Goal: Task Accomplishment & Management: Manage account settings

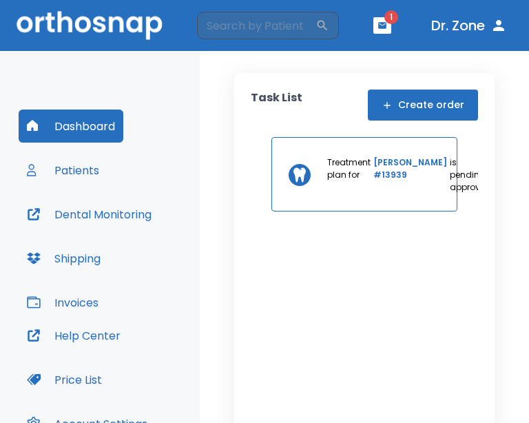
click at [198, 96] on div "Dashboard Patients Dental Monitoring Shipping Invoices Help Center Price List A…" at bounding box center [100, 277] width 200 height 453
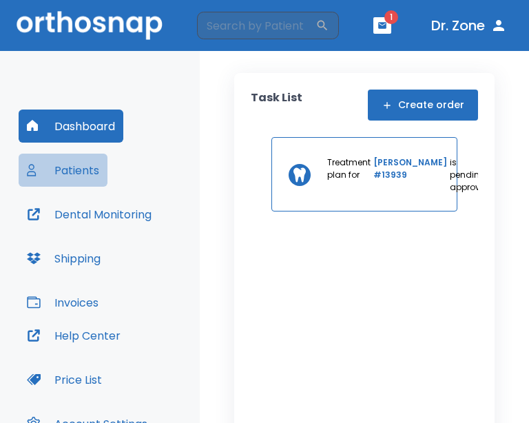
click at [75, 168] on button "Patients" at bounding box center [63, 170] width 89 height 33
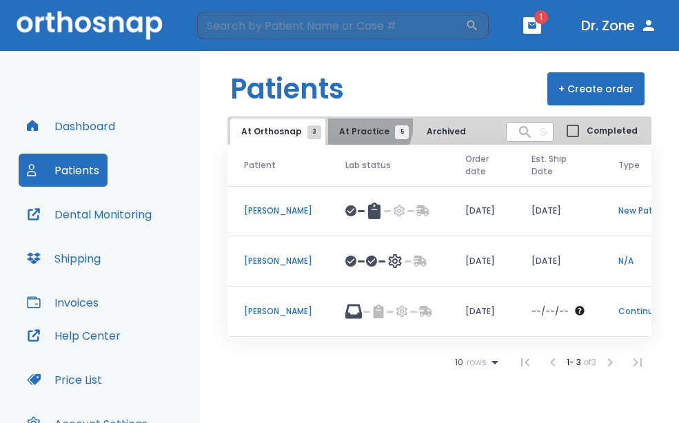
click at [355, 123] on button "At Practice 5" at bounding box center [370, 132] width 85 height 26
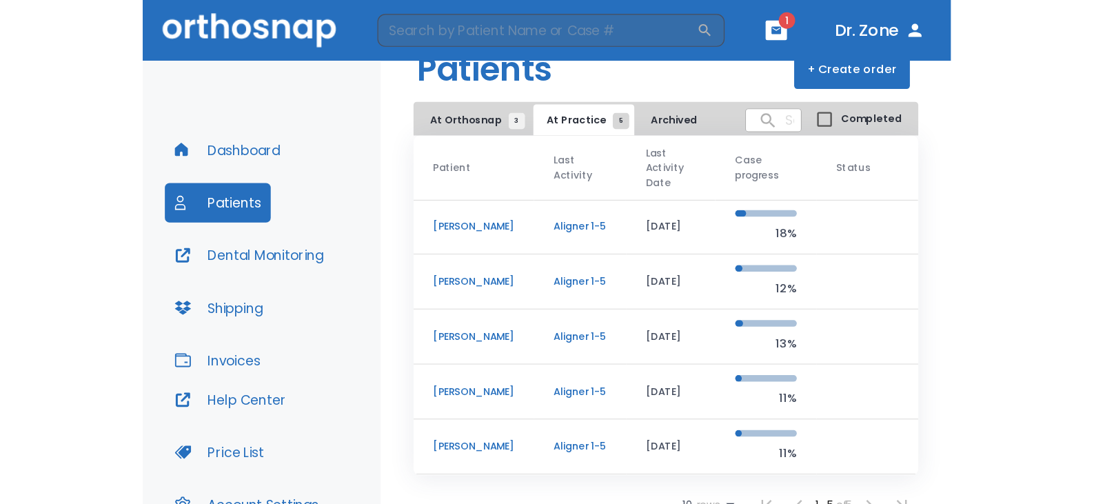
scroll to position [45, 0]
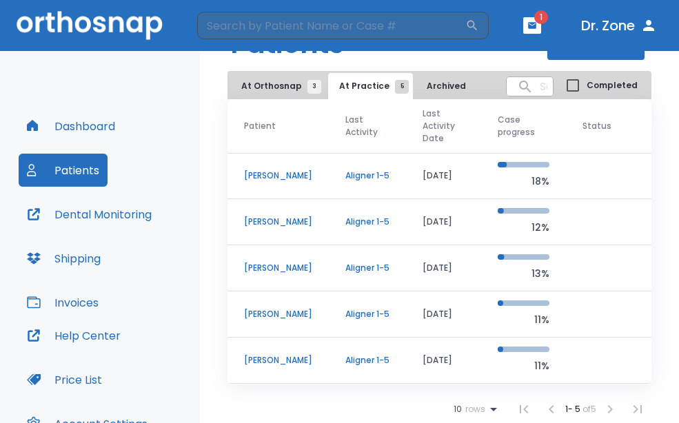
click at [262, 268] on p "[PERSON_NAME]" at bounding box center [278, 268] width 68 height 12
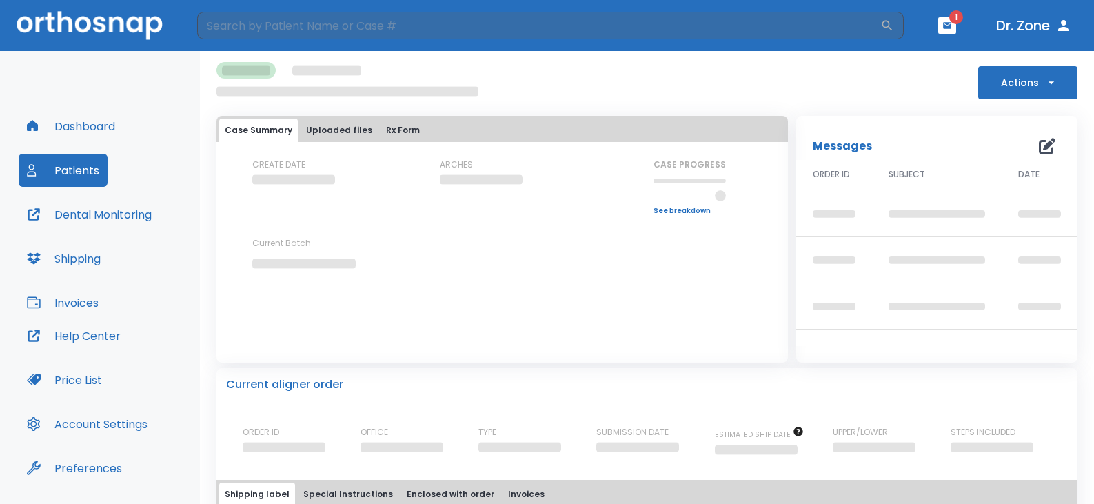
click at [529, 79] on button "Actions" at bounding box center [1027, 82] width 99 height 33
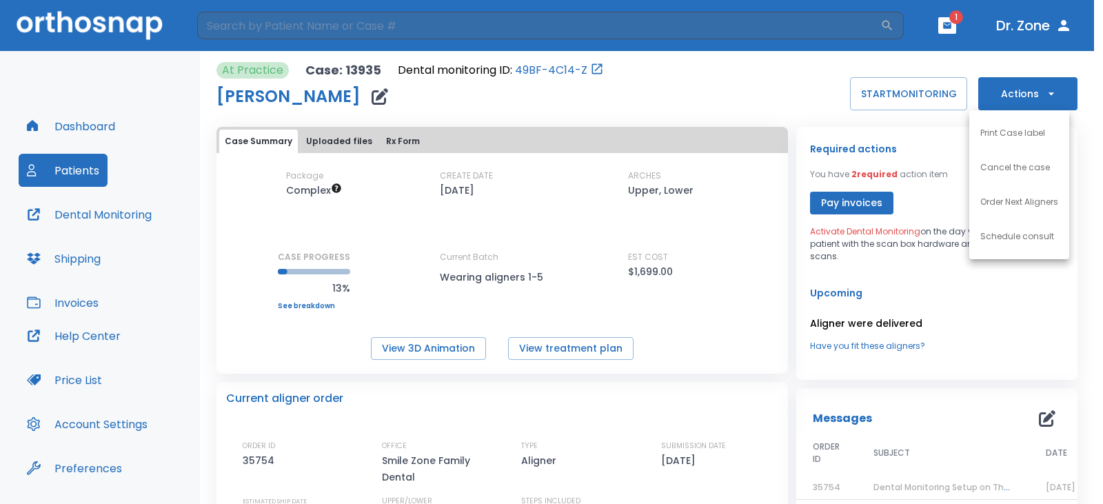
click at [529, 79] on div at bounding box center [551, 252] width 1103 height 504
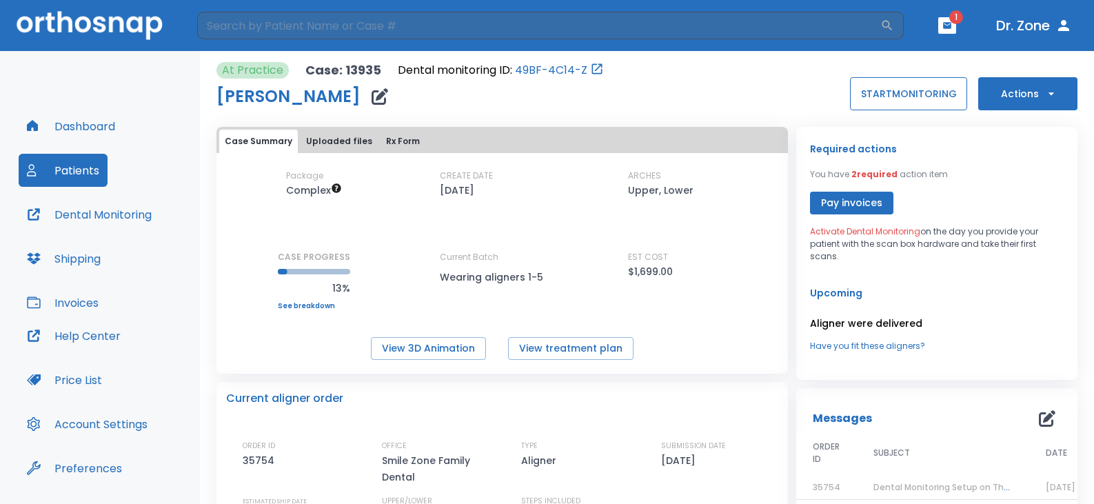
click at [529, 85] on button "START MONITORING" at bounding box center [908, 93] width 117 height 33
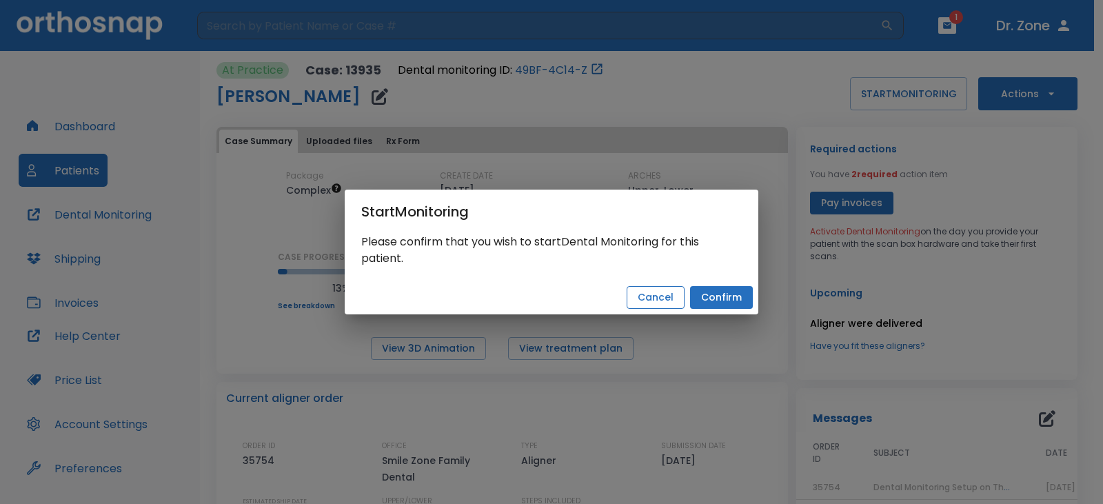
click at [529, 297] on button "Cancel" at bounding box center [655, 297] width 58 height 23
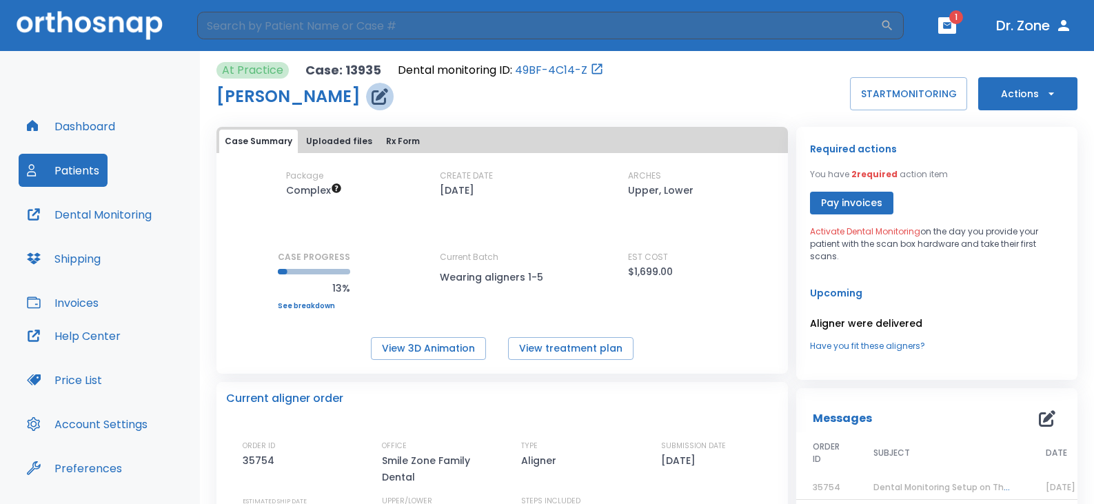
click at [371, 92] on icon "button" at bounding box center [379, 96] width 17 height 17
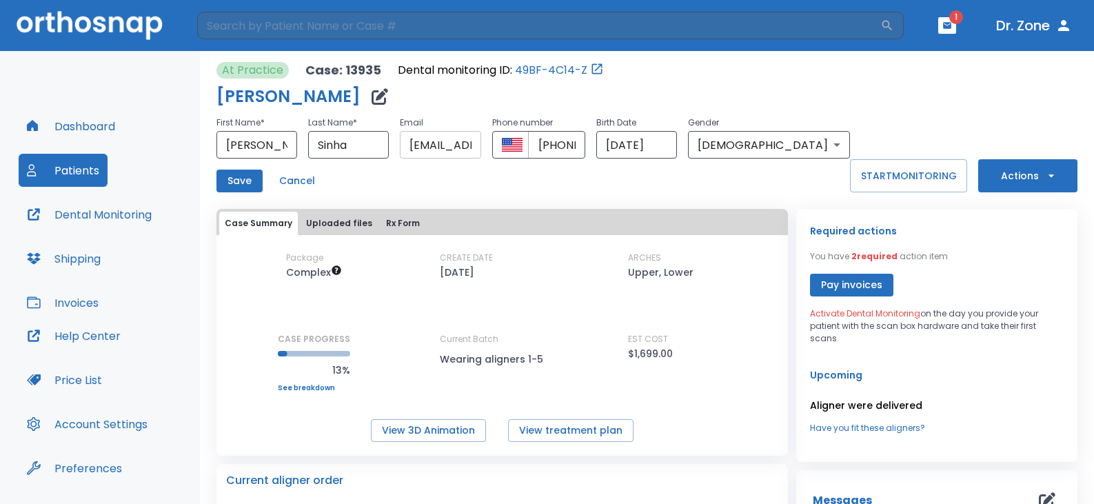
click at [480, 152] on input "[EMAIL_ADDRESS][DOMAIN_NAME]" at bounding box center [440, 145] width 81 height 28
type input "[EMAIL_ADDRESS][DOMAIN_NAME]"
click at [242, 177] on button "Save" at bounding box center [239, 181] width 46 height 23
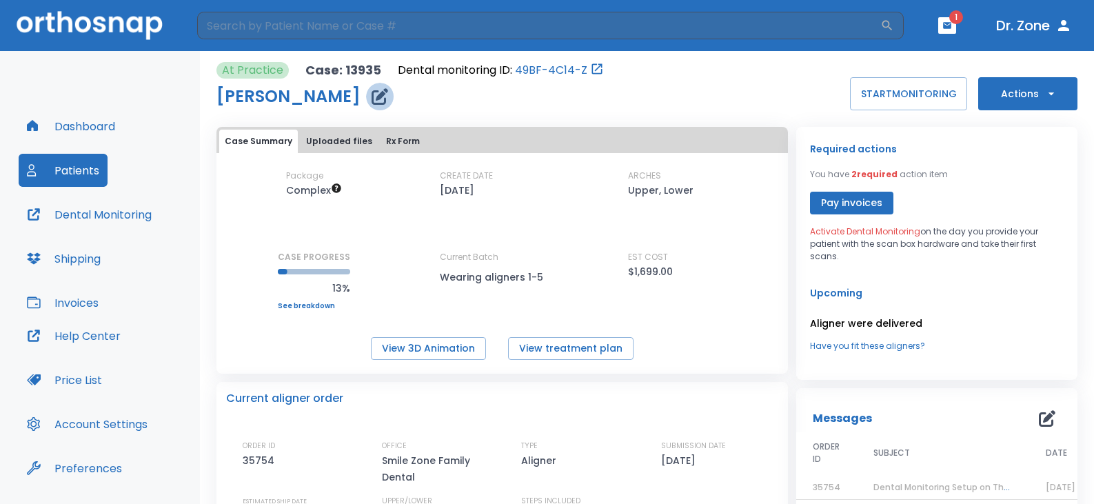
click at [371, 93] on icon "button" at bounding box center [379, 96] width 17 height 17
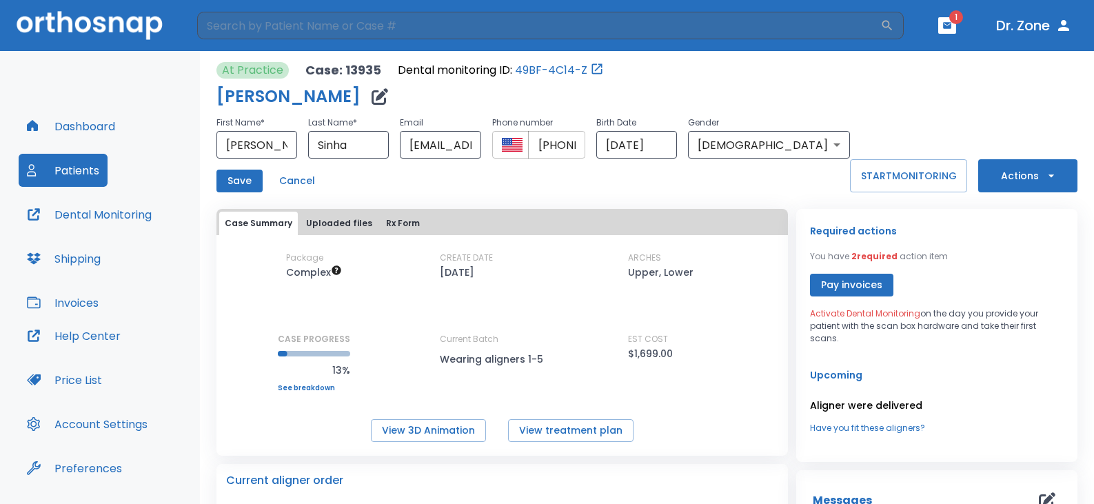
click at [529, 150] on input "[PHONE_NUMBER]" at bounding box center [556, 145] width 57 height 28
type input "[PHONE_NUMBER]"
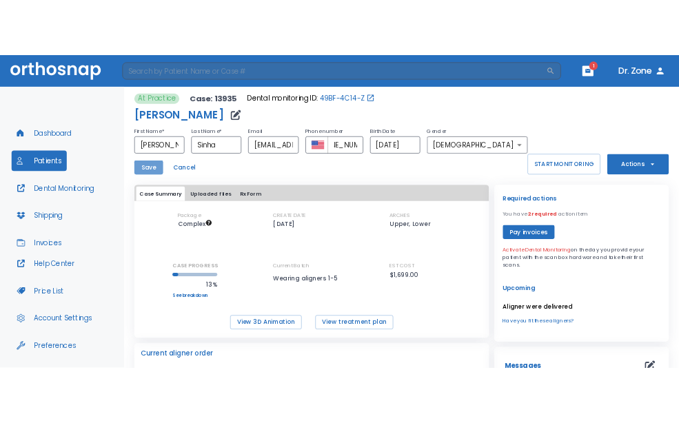
scroll to position [0, 0]
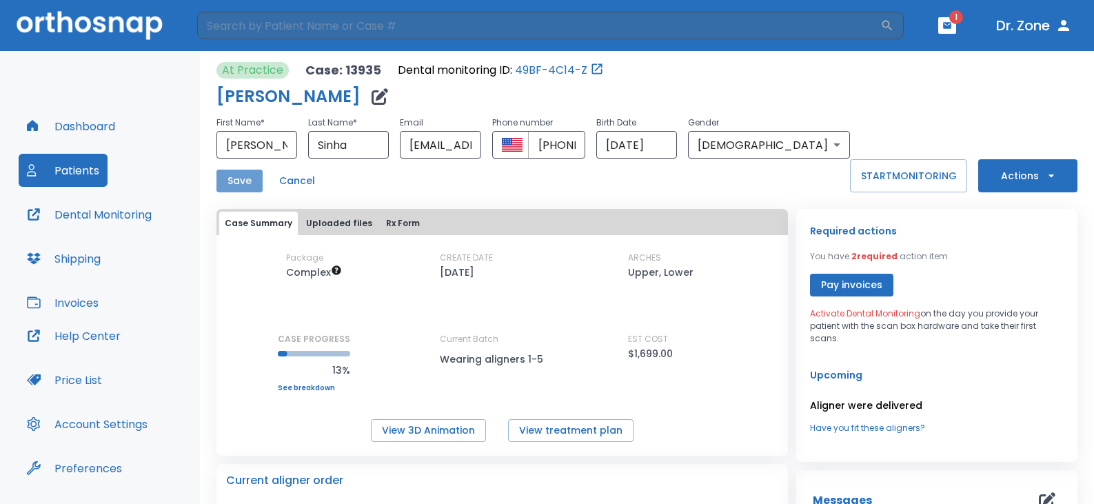
click at [251, 182] on button "Save" at bounding box center [239, 181] width 46 height 23
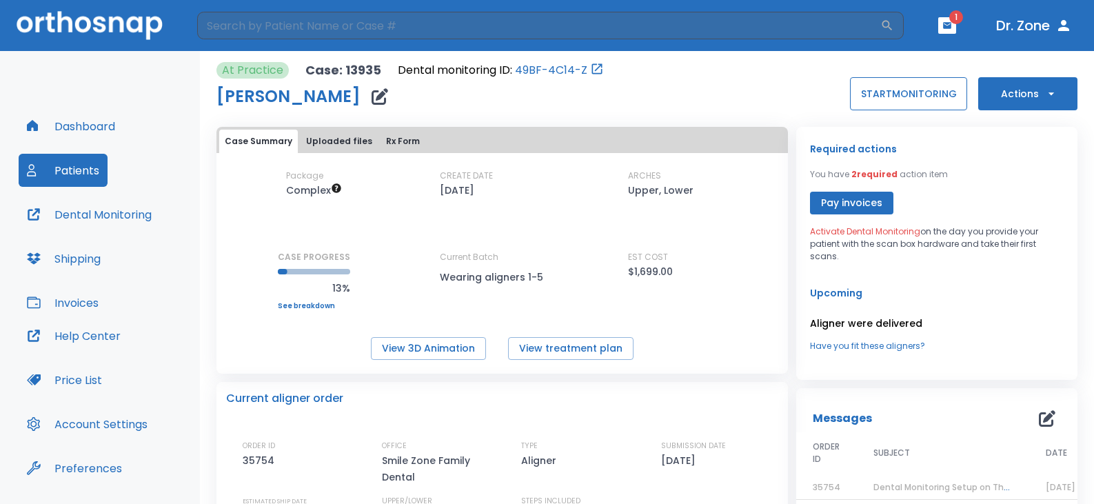
click at [529, 91] on button "START MONITORING" at bounding box center [908, 93] width 117 height 33
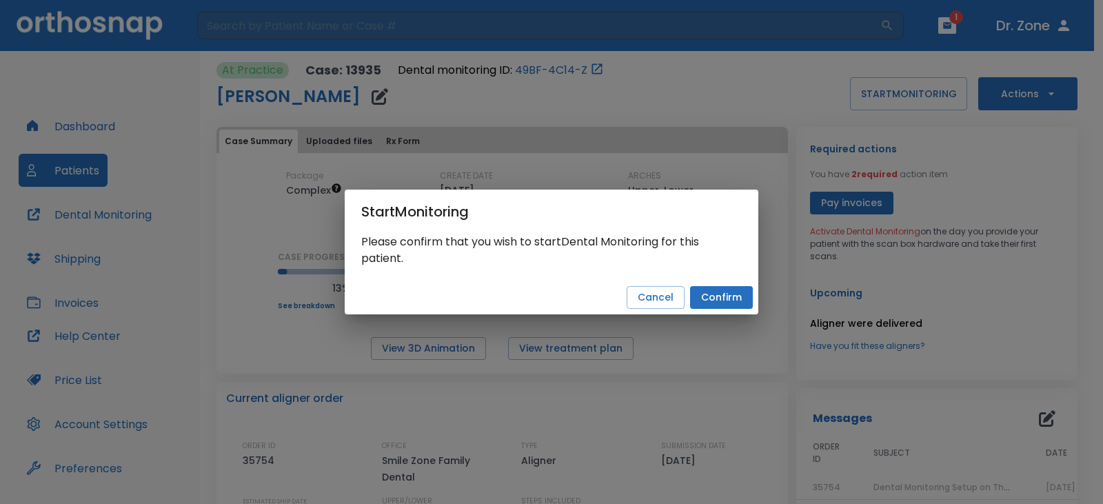
click at [529, 298] on button "Confirm" at bounding box center [721, 297] width 63 height 23
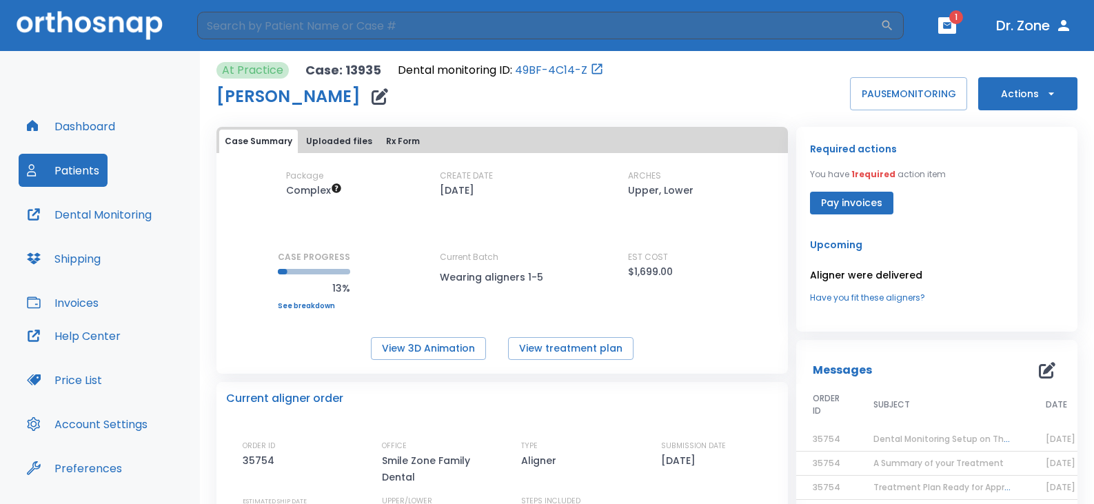
click at [529, 101] on div "At Practice Case: 13935 Dental monitoring ID: 49BF-4C14-Z [PERSON_NAME] PAUSE M…" at bounding box center [646, 86] width 861 height 48
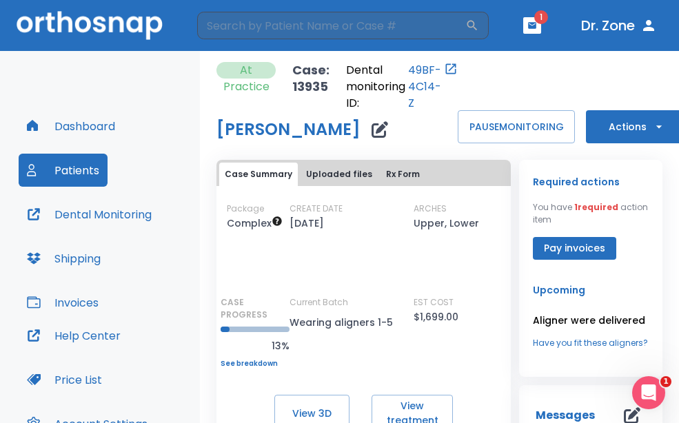
click at [150, 85] on div "Dashboard Patients Dental Monitoring Shipping Invoices Help Center Price List A…" at bounding box center [100, 277] width 200 height 453
click at [529, 22] on icon "button" at bounding box center [532, 26] width 10 height 10
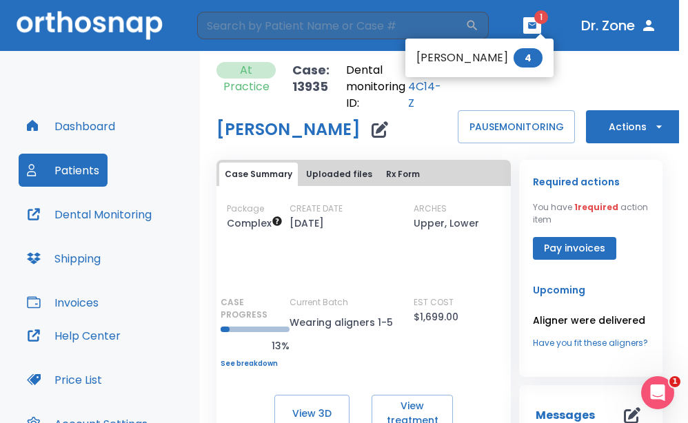
click at [529, 63] on div at bounding box center [344, 211] width 688 height 423
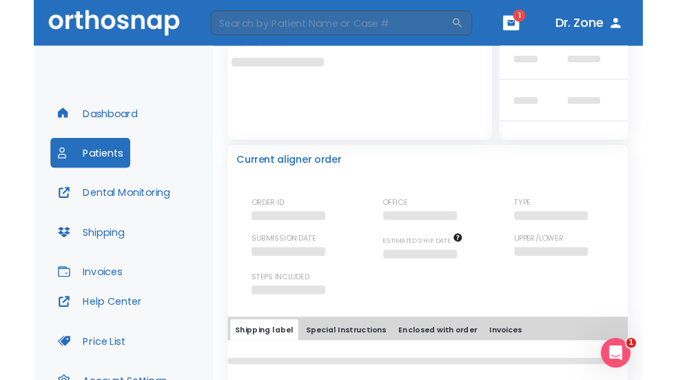
scroll to position [252, 0]
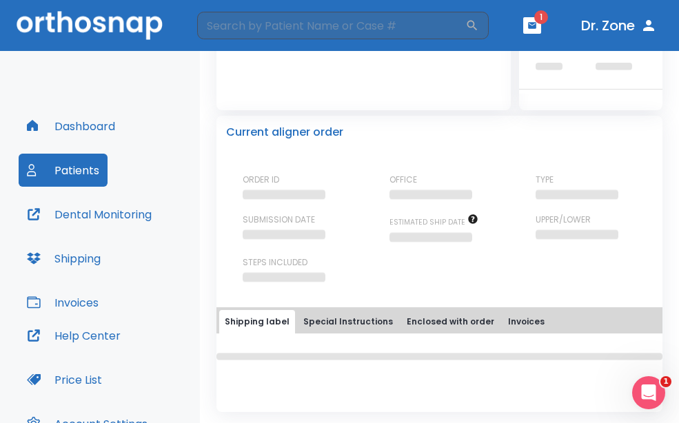
click at [79, 216] on button "Dental Monitoring" at bounding box center [89, 214] width 141 height 33
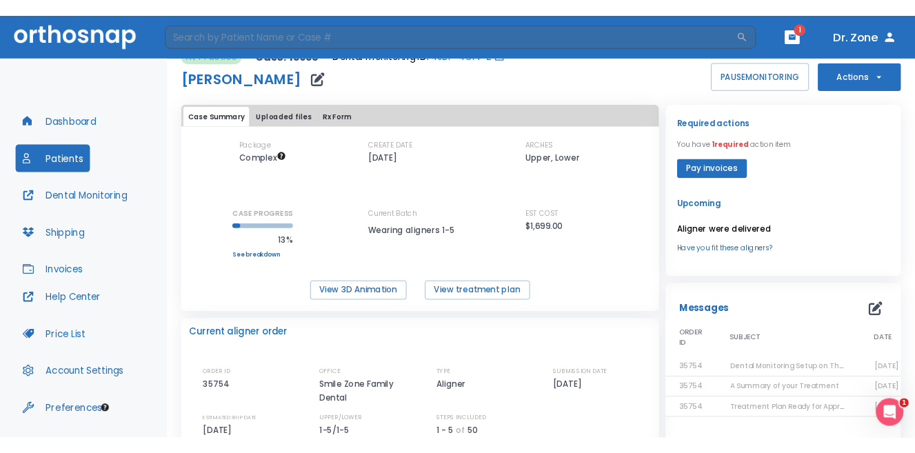
scroll to position [0, 0]
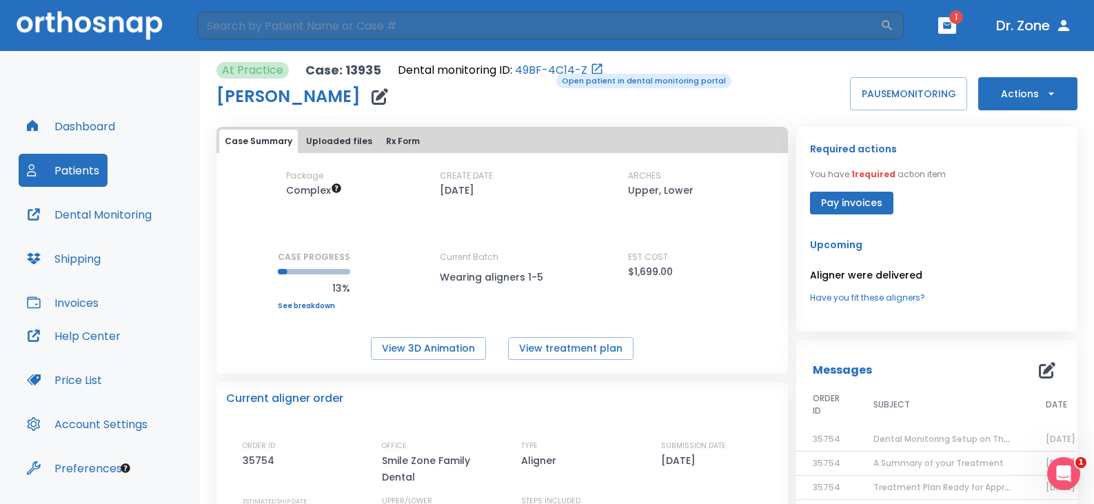
click at [547, 72] on link "49BF-4C14-Z" at bounding box center [551, 70] width 72 height 17
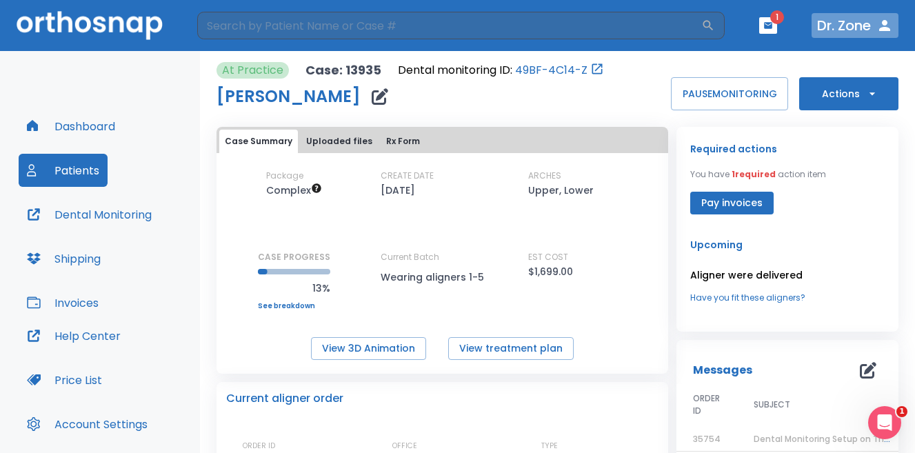
click at [687, 28] on button "Dr. Zone" at bounding box center [854, 25] width 87 height 25
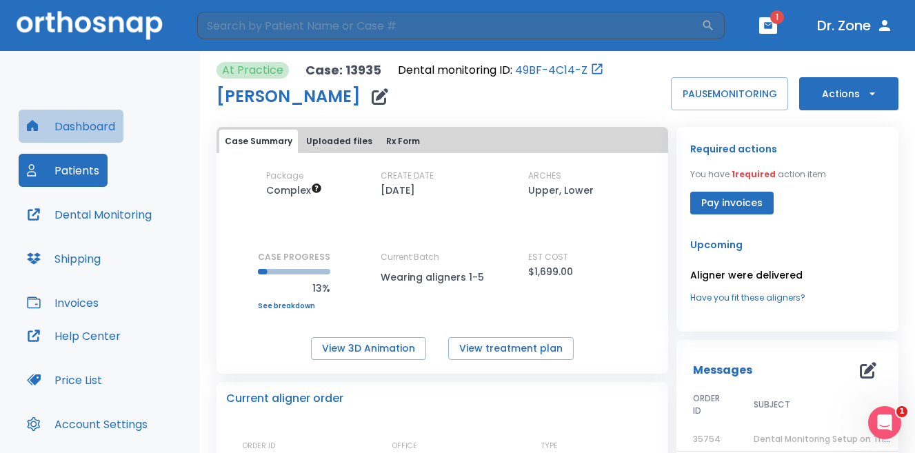
click at [89, 120] on button "Dashboard" at bounding box center [71, 126] width 105 height 33
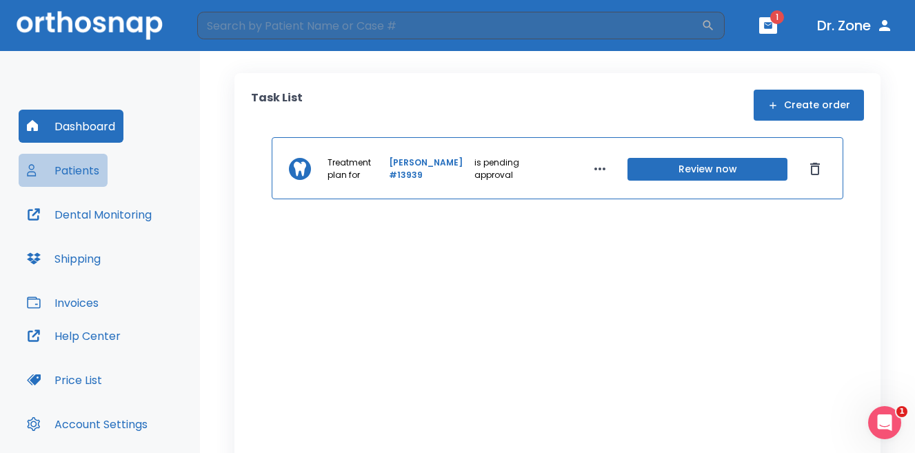
click at [76, 173] on button "Patients" at bounding box center [63, 170] width 89 height 33
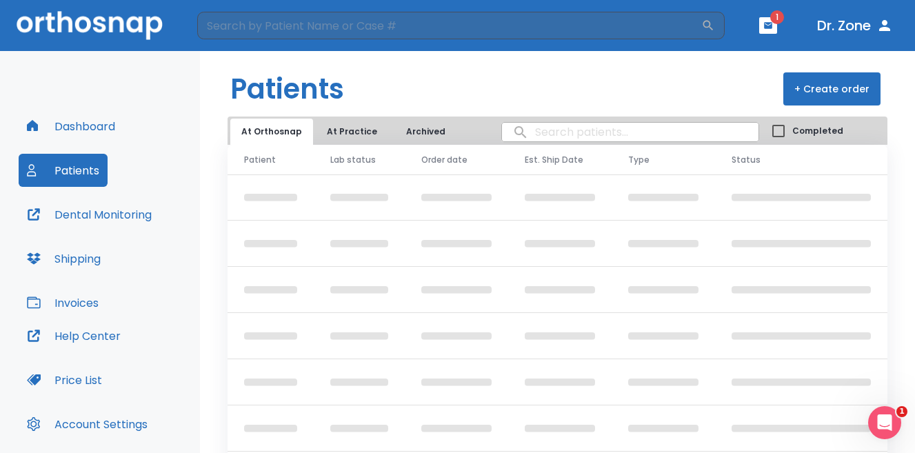
click at [79, 212] on button "Dental Monitoring" at bounding box center [89, 214] width 141 height 33
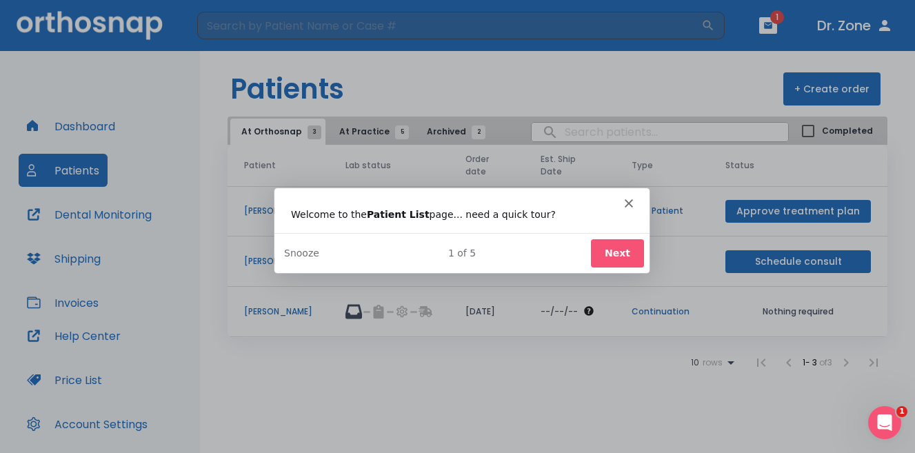
click at [621, 202] on div "Intercom messenger" at bounding box center [460, 196] width 375 height 19
click at [623, 202] on icon "Close" at bounding box center [627, 202] width 8 height 8
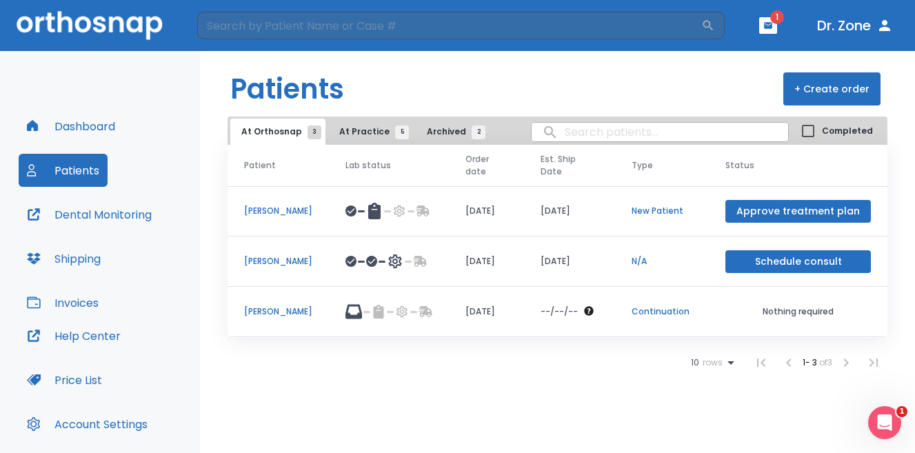
click at [456, 66] on header "Patients + Create order" at bounding box center [557, 83] width 715 height 65
click at [536, 90] on header "Patients + Create order" at bounding box center [557, 83] width 715 height 65
